Goal: Task Accomplishment & Management: Complete application form

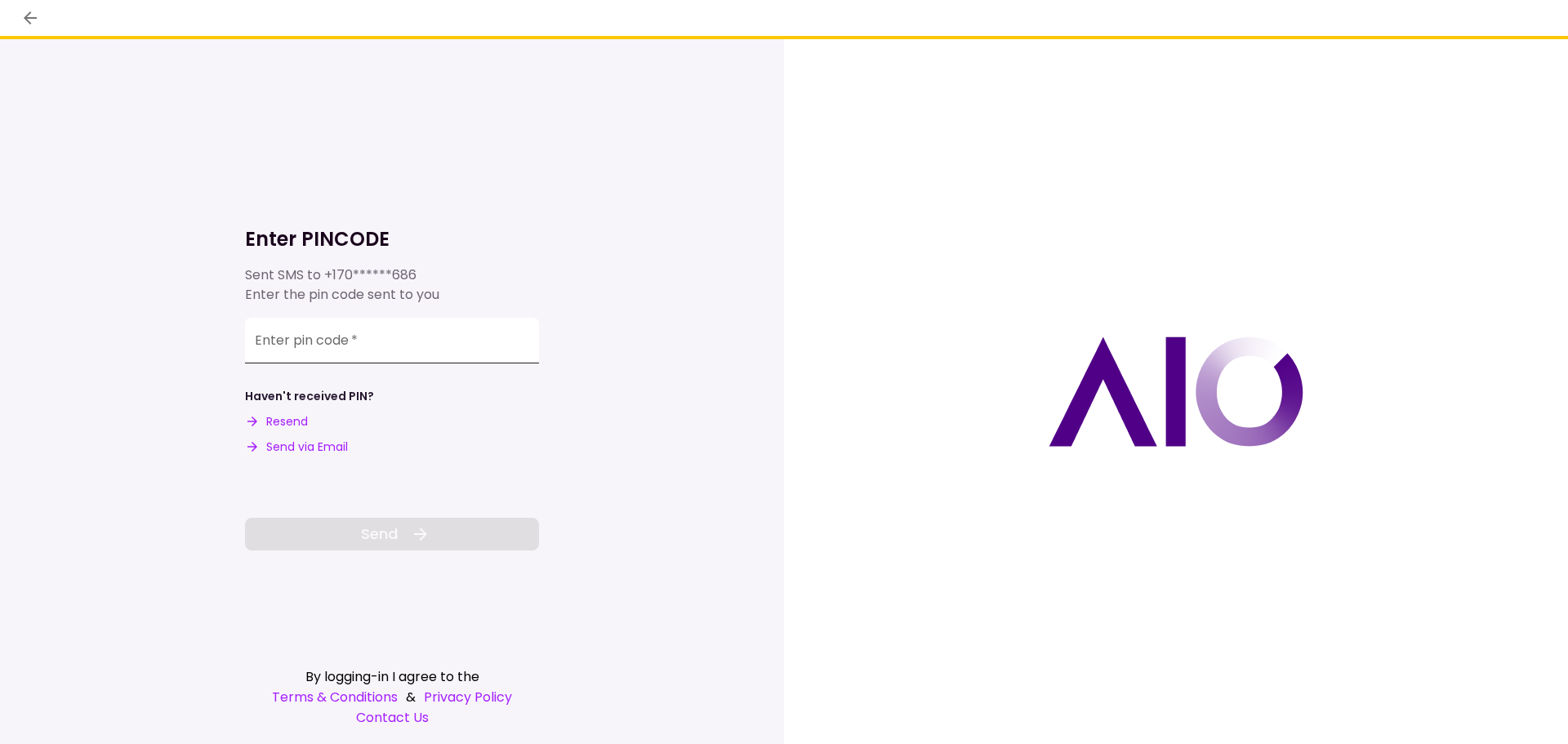
click at [370, 337] on input "Enter pin code   *" at bounding box center [392, 341] width 294 height 46
click at [345, 351] on input "Enter pin code   *" at bounding box center [392, 341] width 294 height 46
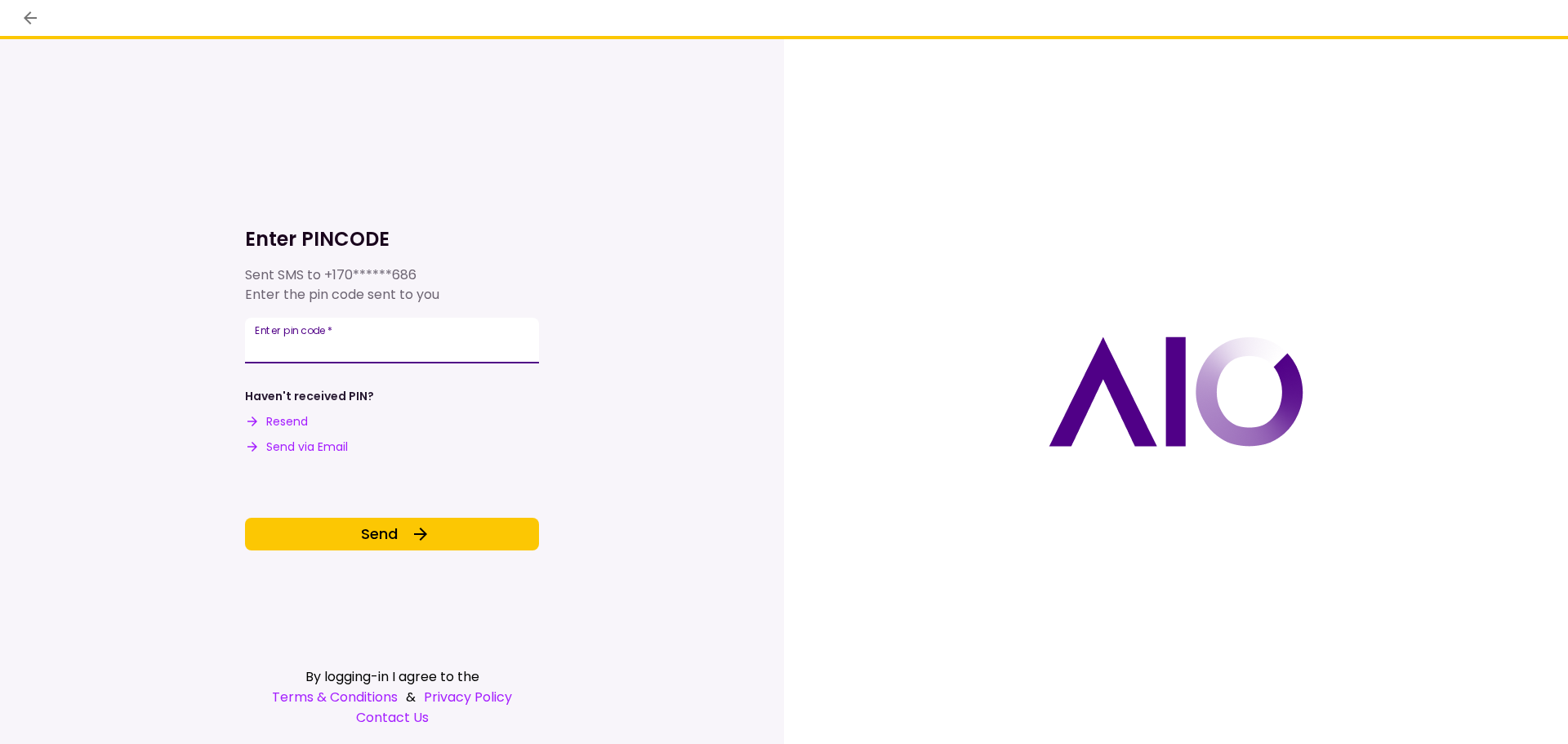
type input "******"
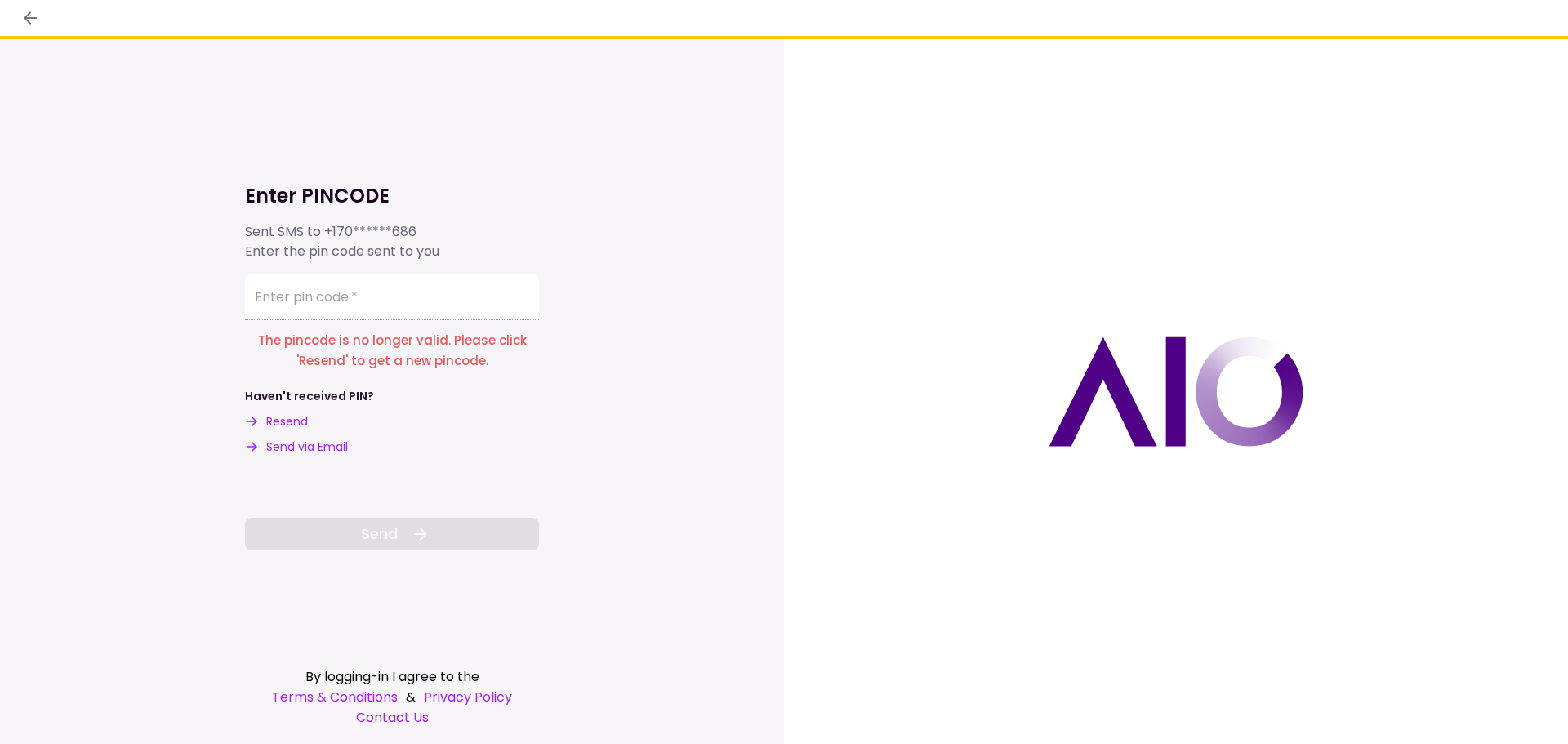
click at [292, 423] on button "Resend" at bounding box center [277, 421] width 63 height 17
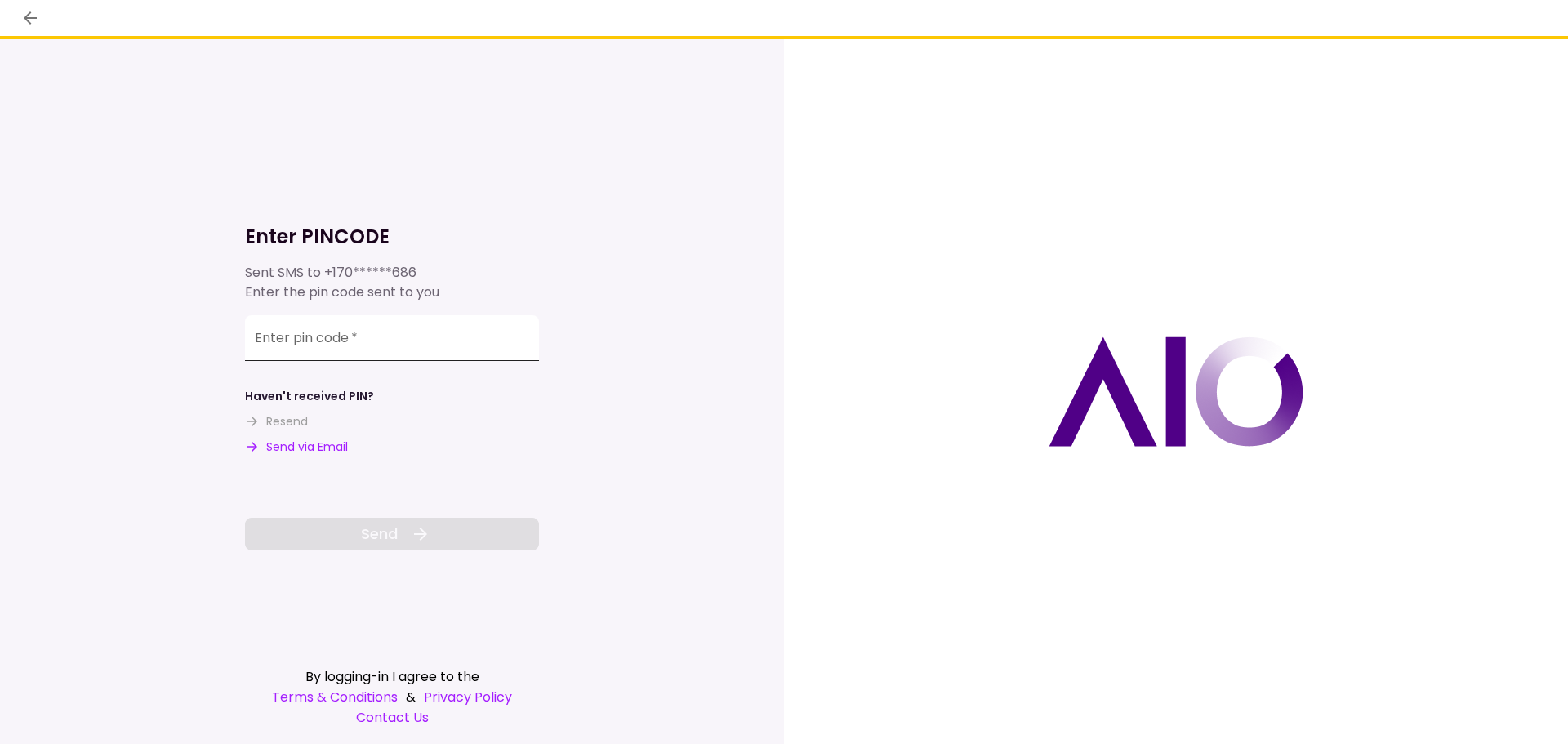
click at [425, 343] on input "Enter pin code   *" at bounding box center [392, 338] width 294 height 46
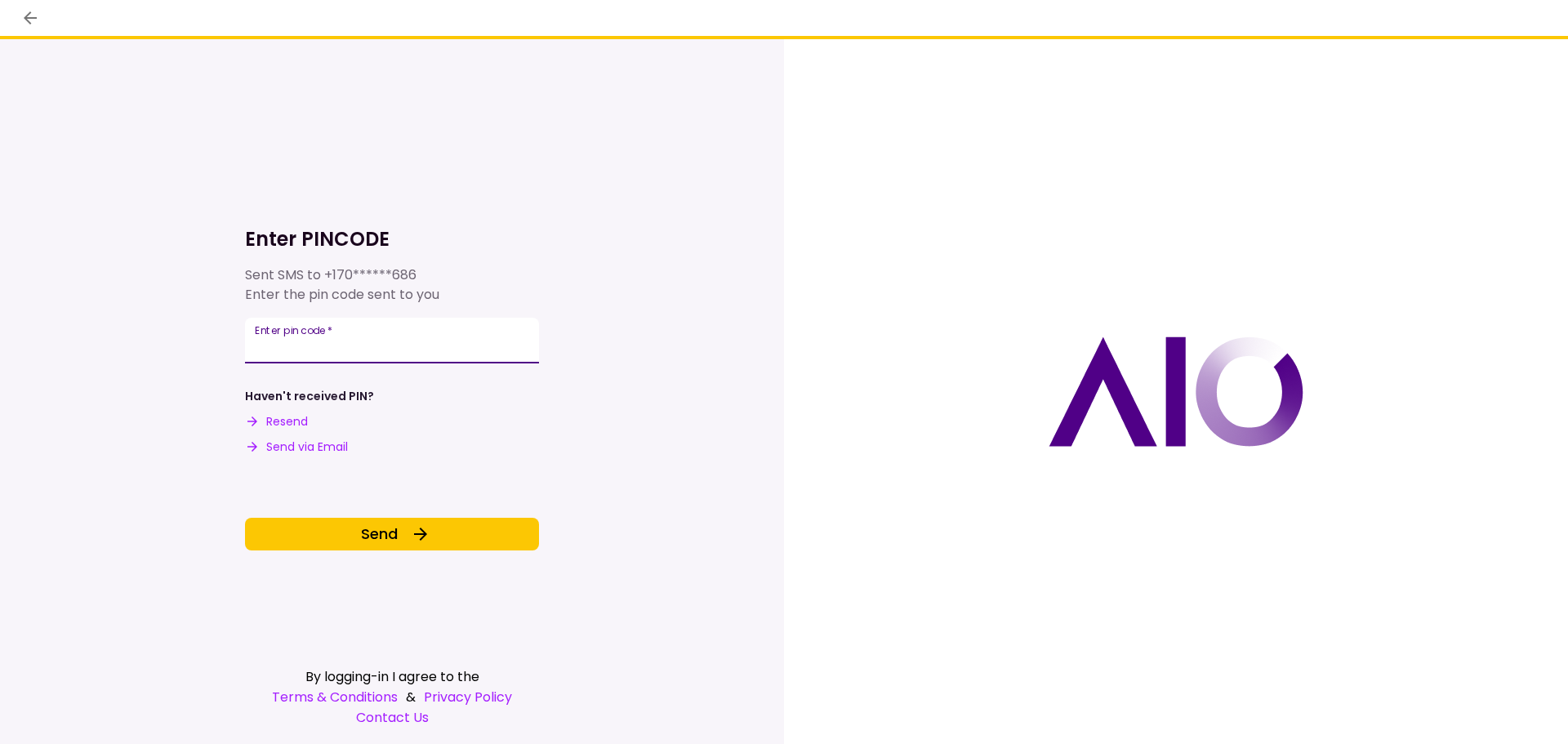
type input "******"
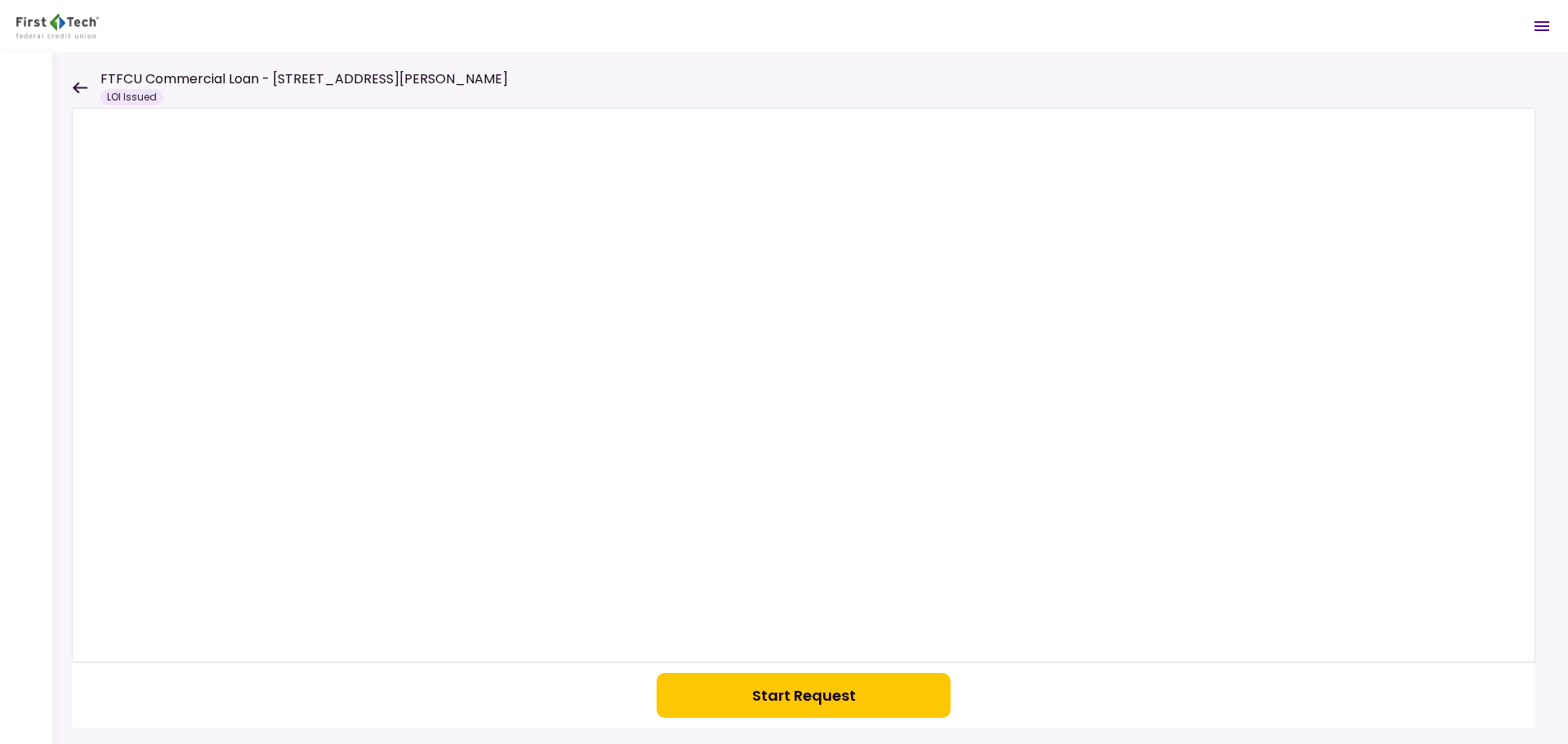
click at [770, 678] on button "Start Request" at bounding box center [803, 695] width 294 height 45
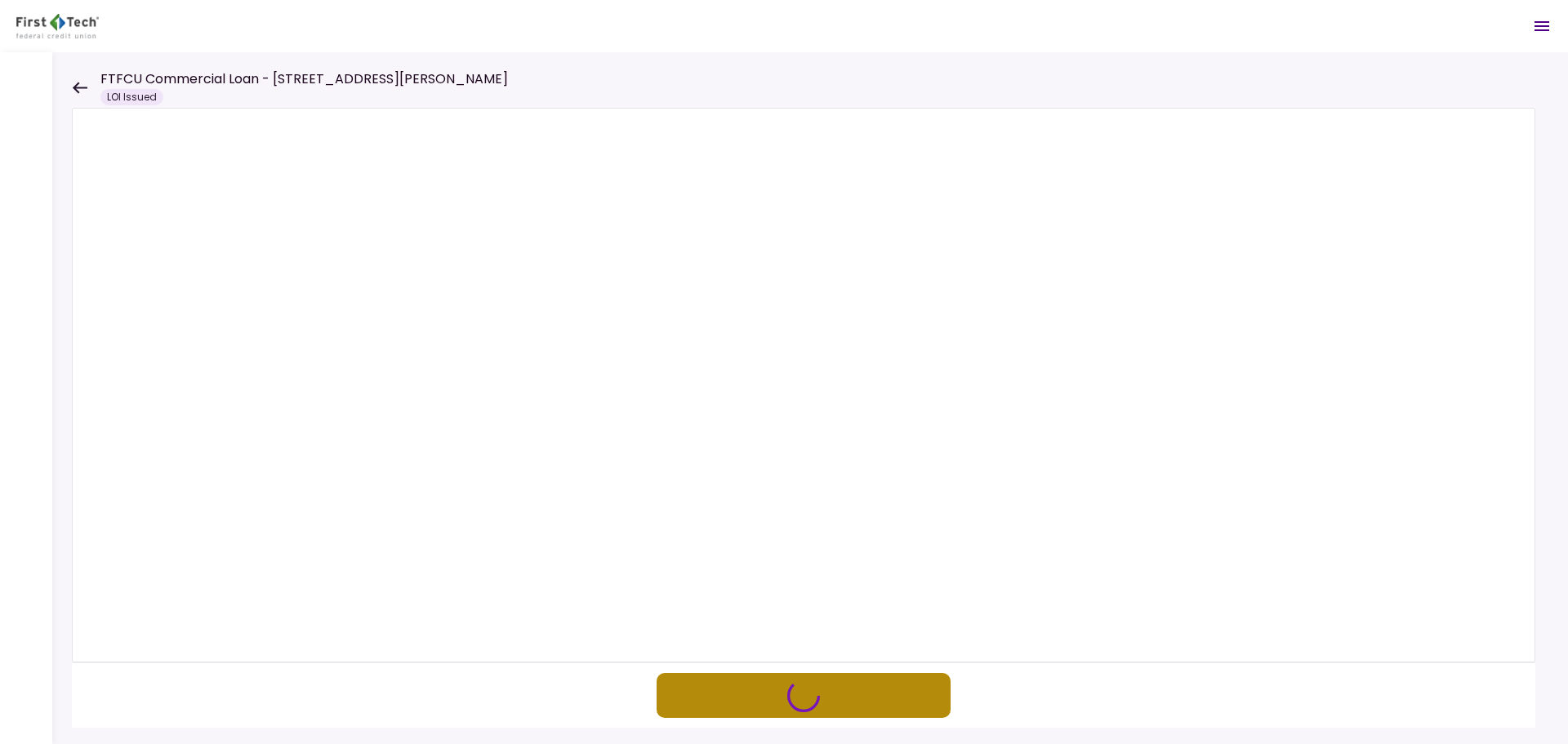
click at [797, 703] on icon "button" at bounding box center [803, 695] width 40 height 40
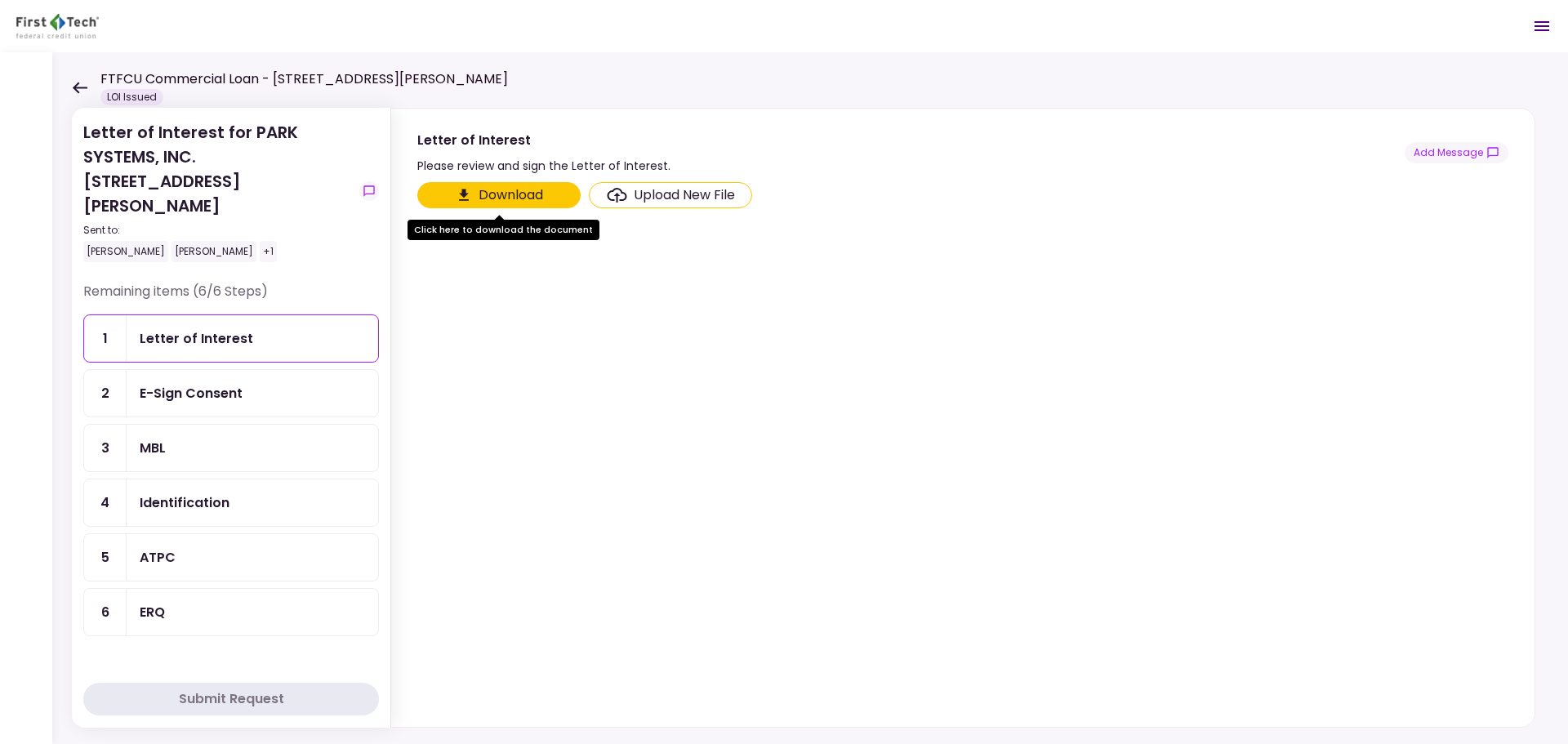
click at [706, 119] on section "Letter of Interest Please review and sign the Letter of Interest. Add Message" at bounding box center [962, 142] width 1143 height 67
click at [507, 185] on button "Download" at bounding box center [499, 195] width 163 height 26
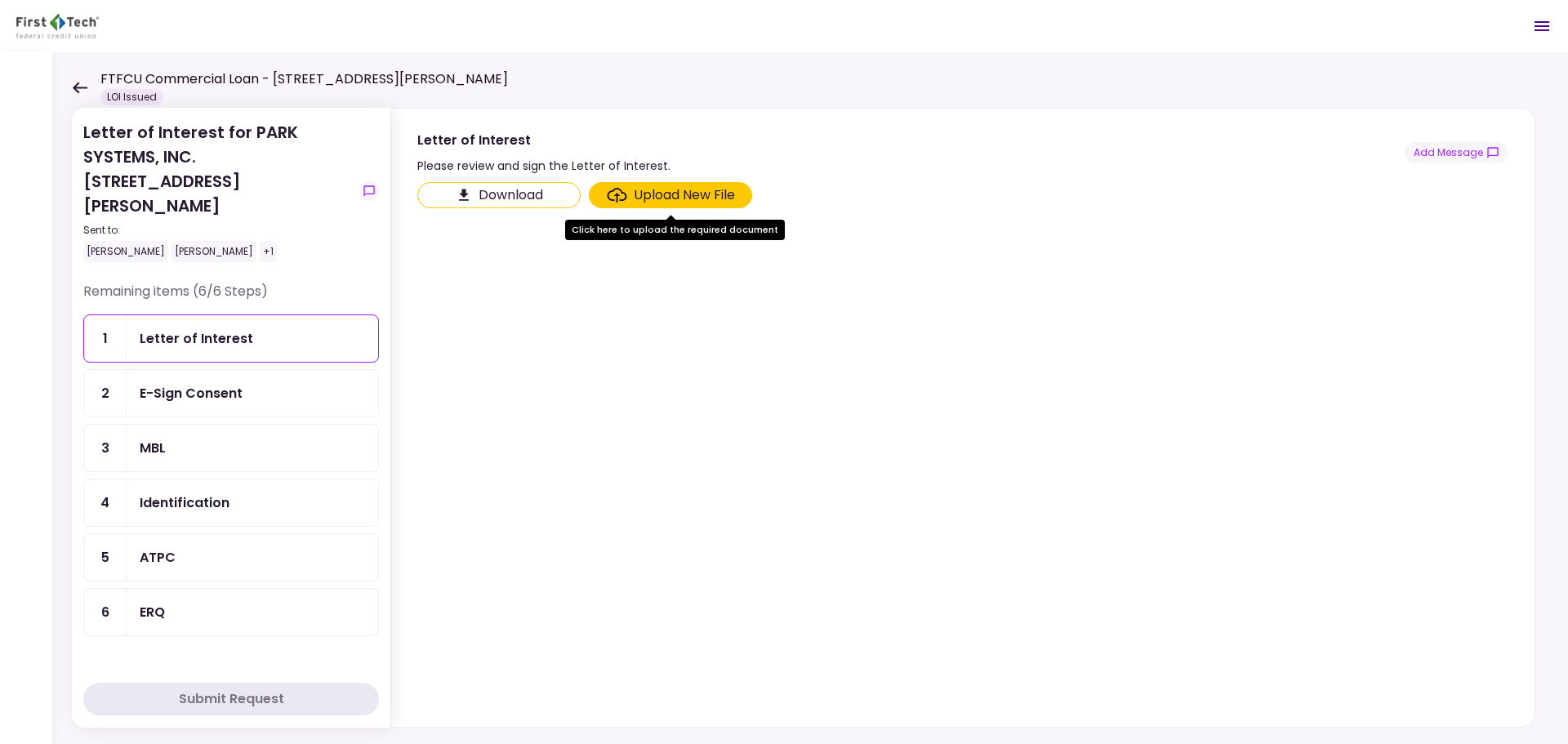
click at [235, 370] on div "E-Sign Consent" at bounding box center [252, 394] width 251 height 47
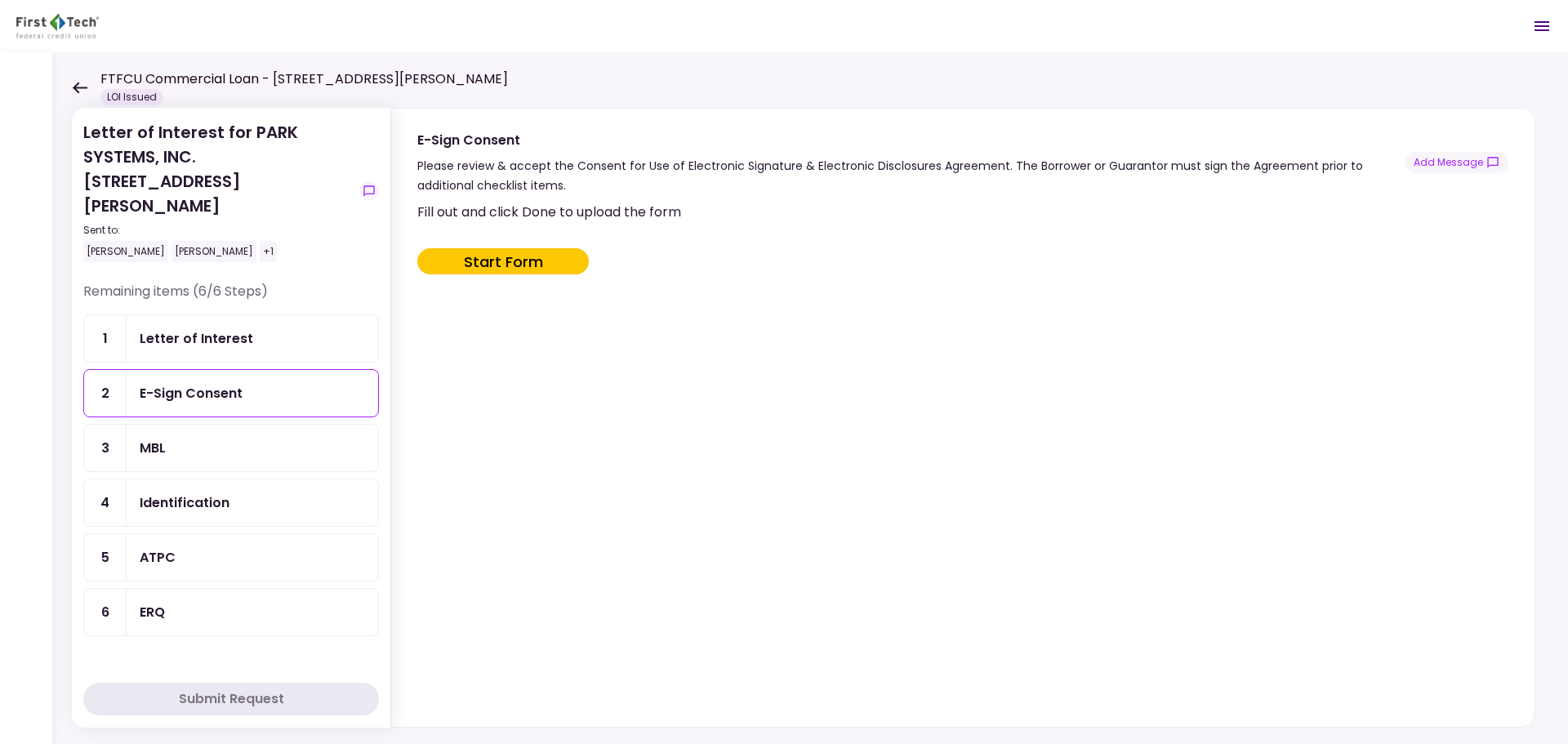
click at [186, 438] on div "MBL" at bounding box center [251, 447] width 225 height 21
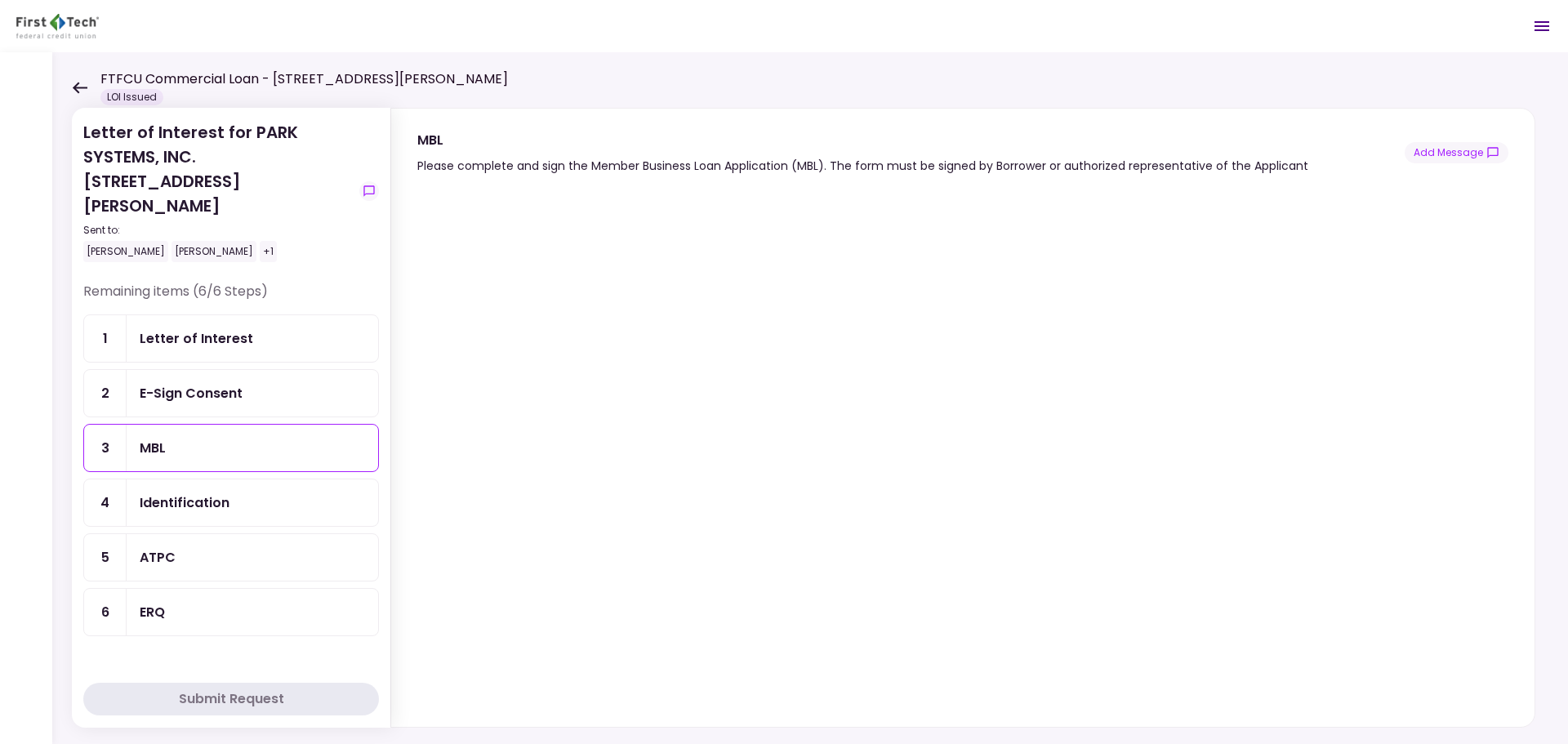
click at [196, 328] on div "Letter of Interest" at bounding box center [196, 338] width 113 height 21
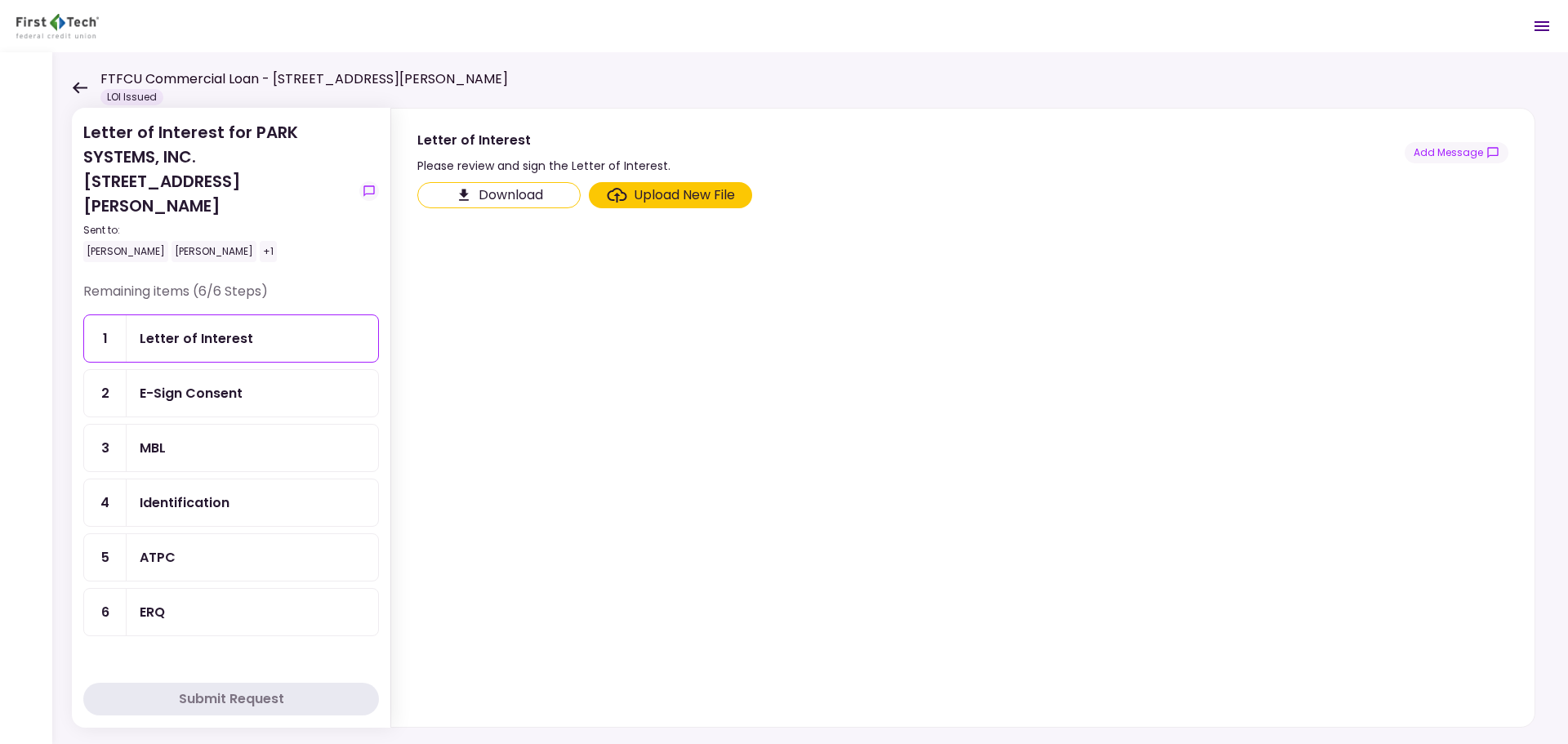
click at [220, 383] on div "E-Sign Consent" at bounding box center [190, 393] width 103 height 21
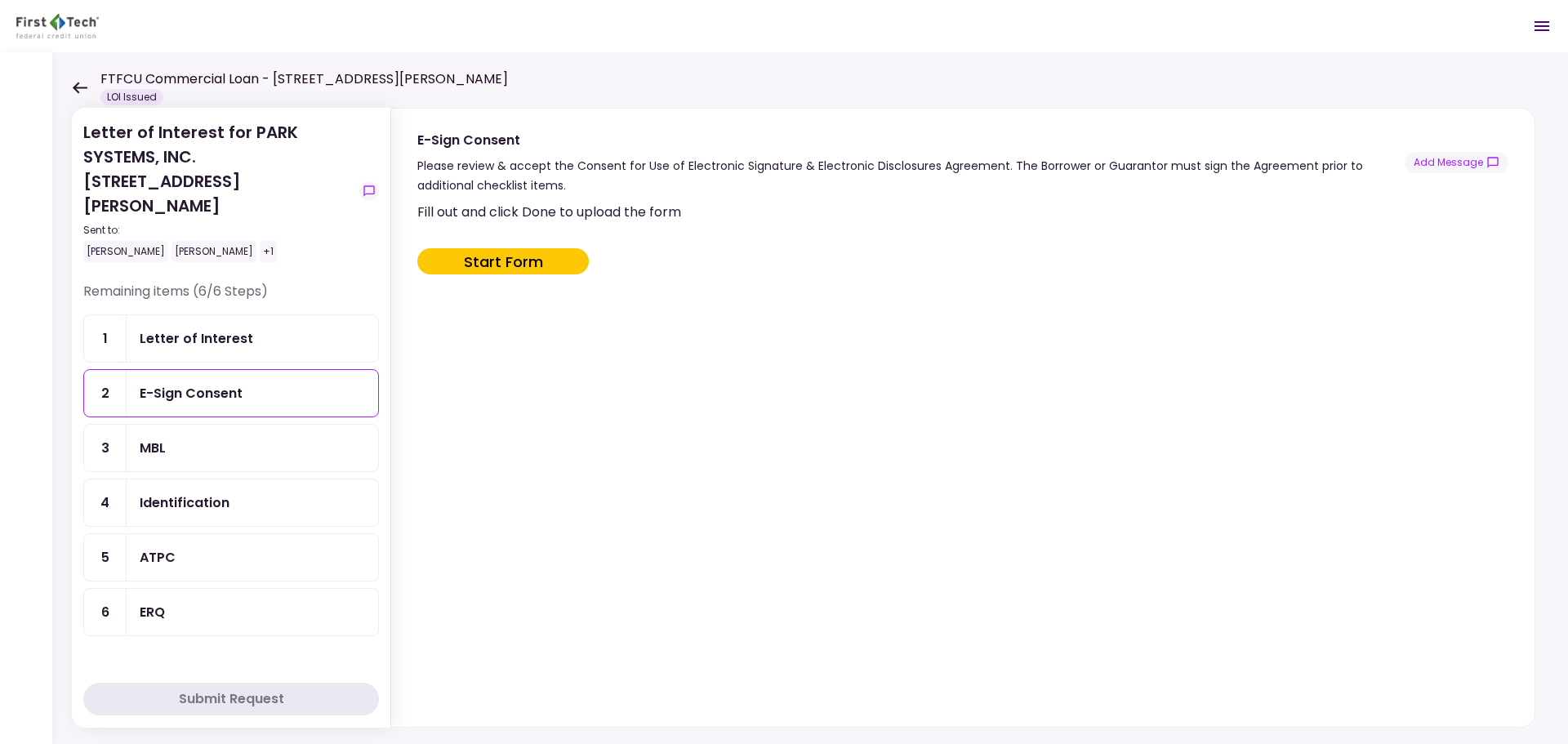
drag, startPoint x: 746, startPoint y: 406, endPoint x: 741, endPoint y: 392, distance: 14.9
click at [746, 406] on div "Fill out and click Done to upload the form Start Form" at bounding box center [961, 461] width 1088 height 518
click at [507, 264] on button "Start Form" at bounding box center [503, 261] width 172 height 26
type input "***"
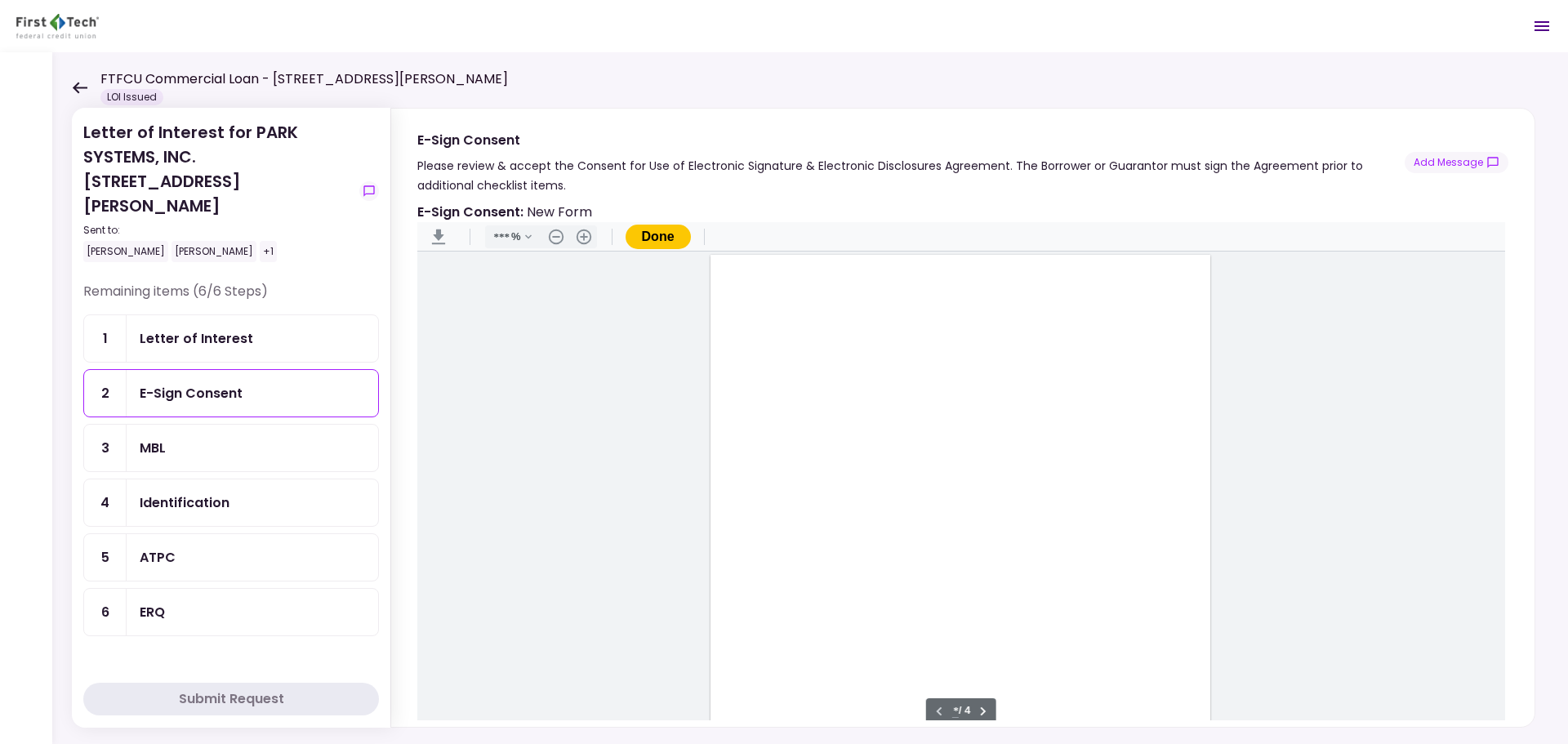
scroll to position [1, 0]
click at [436, 235] on button ".cls-1{fill:#abb0c4;} icon - header - download" at bounding box center [438, 236] width 26 height 26
click at [193, 438] on div "MBL" at bounding box center [252, 448] width 251 height 47
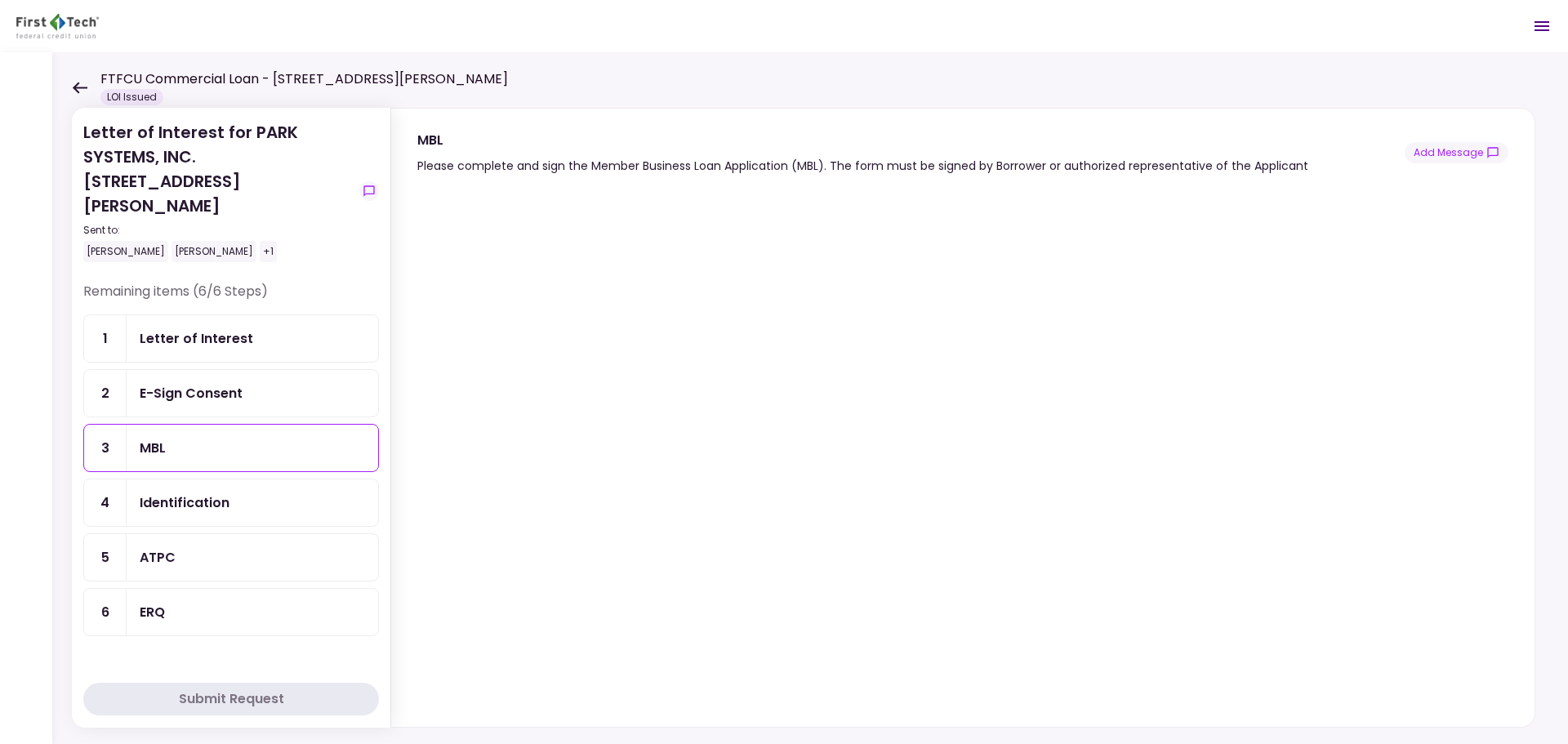
click at [194, 447] on link "3 MBL" at bounding box center [231, 448] width 295 height 49
click at [196, 492] on div "Identification" at bounding box center [184, 502] width 90 height 21
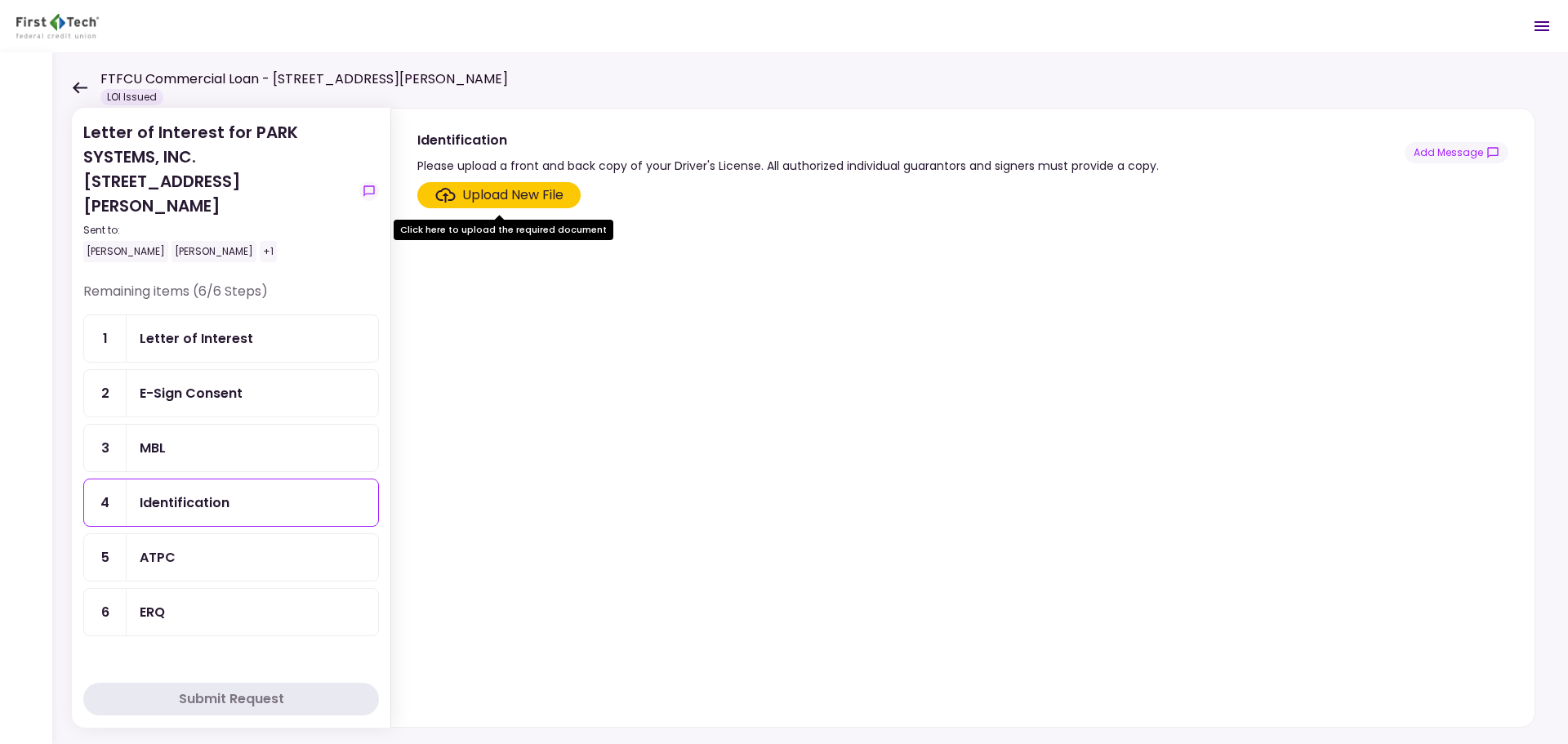
click at [498, 522] on section "Upload New File" at bounding box center [963, 451] width 1091 height 538
click at [516, 193] on div "Upload New File" at bounding box center [513, 195] width 101 height 20
click at [0, 0] on input "Upload New File" at bounding box center [0, 0] width 0 height 0
click at [703, 337] on section "Upload New File" at bounding box center [963, 451] width 1091 height 538
click at [206, 547] on div "ATPC" at bounding box center [251, 557] width 225 height 21
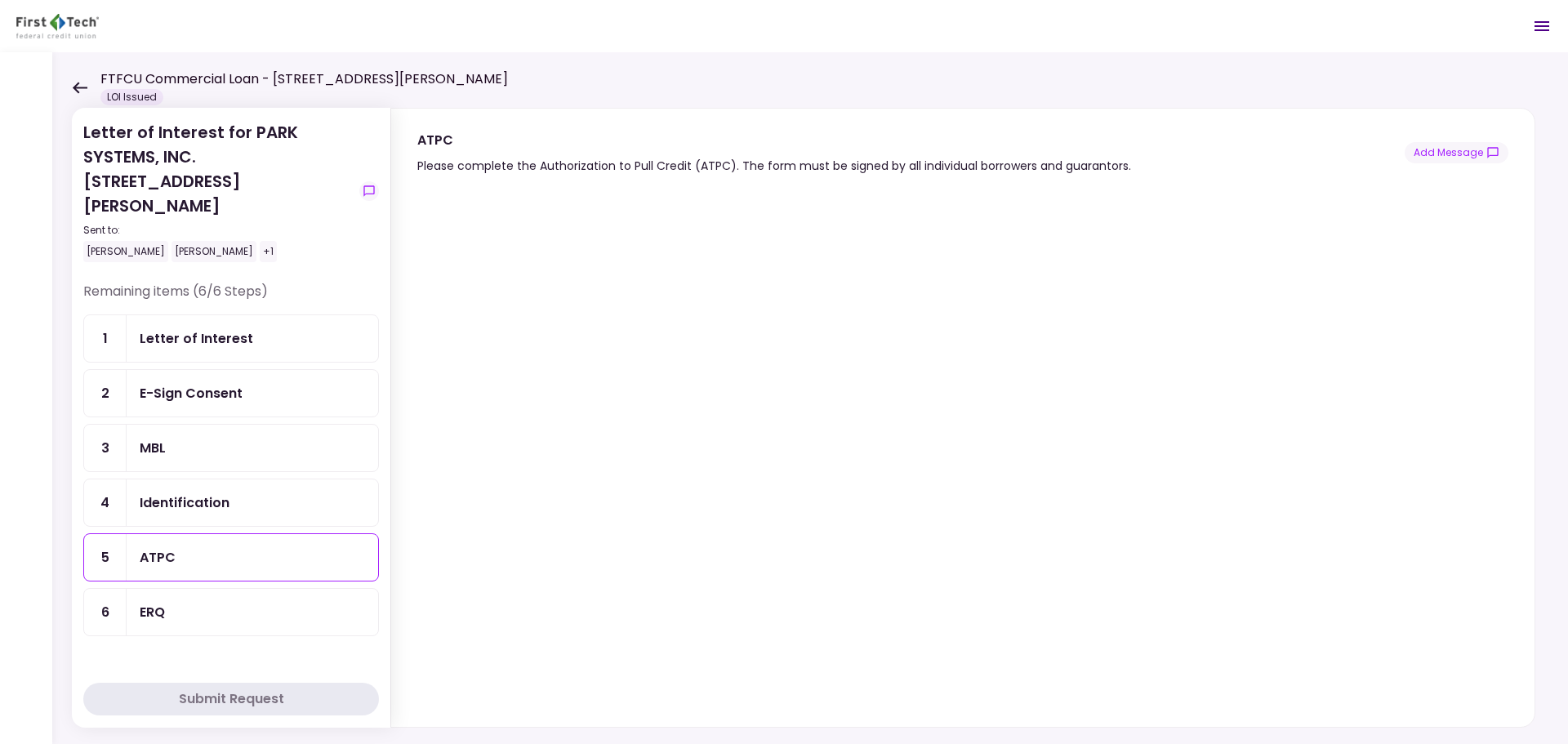
click at [176, 438] on div "MBL" at bounding box center [251, 447] width 225 height 21
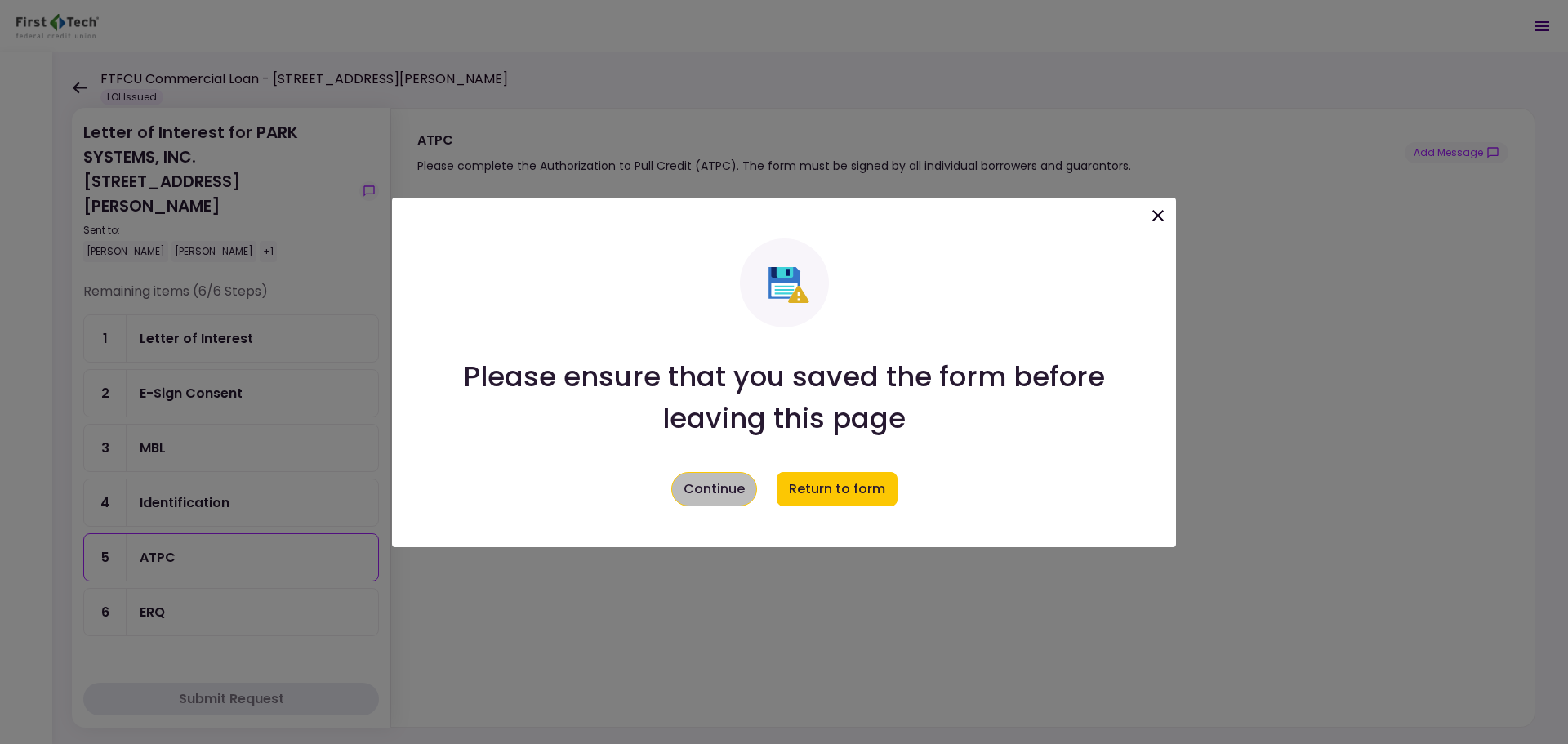
click at [718, 489] on button "Continue" at bounding box center [713, 489] width 85 height 34
